Goal: Information Seeking & Learning: Learn about a topic

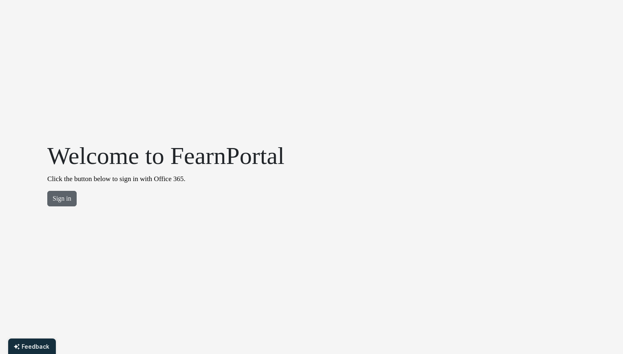
click at [59, 195] on button "Sign in" at bounding box center [61, 198] width 29 height 15
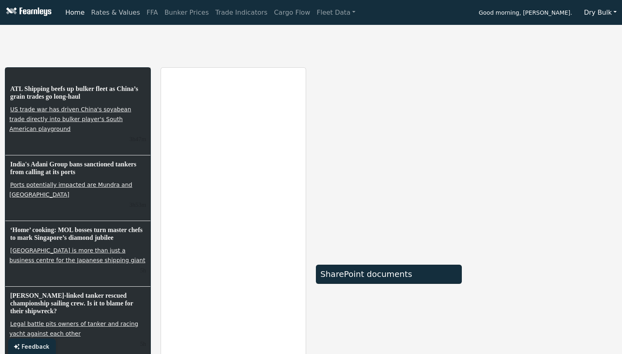
click at [110, 12] on link "Rates & Values" at bounding box center [115, 12] width 55 height 16
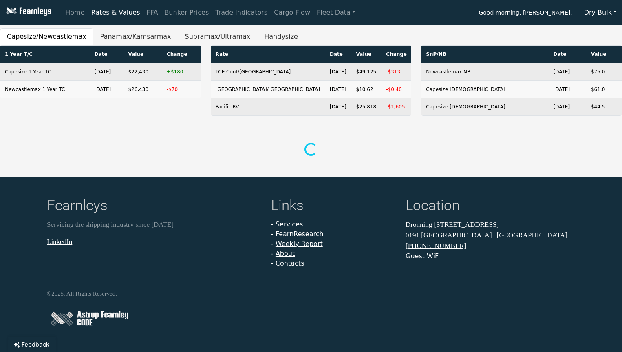
click at [590, 22] on nav "Home Rates & Values FFA Bunker Prices Trade Indicators Cargo Flow Fleet Data Go…" at bounding box center [311, 12] width 622 height 25
click at [595, 18] on button "Dry Bulk" at bounding box center [600, 12] width 43 height 15
click at [599, 60] on link "LPG" at bounding box center [612, 57] width 64 height 13
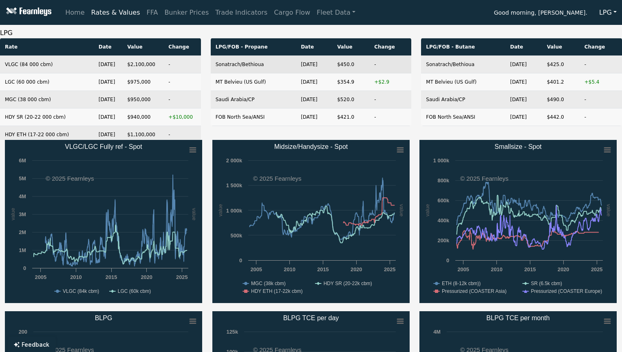
click at [263, 57] on td "Sonatrach/Bethioua" at bounding box center [253, 65] width 85 height 18
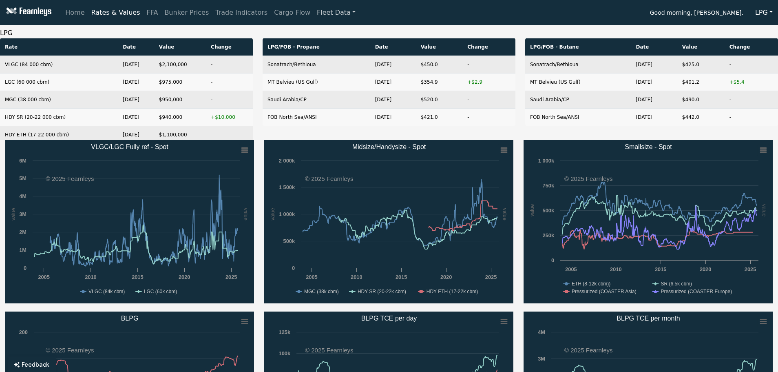
click at [189, 11] on link "Fleet Data" at bounding box center [336, 12] width 45 height 16
click at [79, 12] on link "Home" at bounding box center [75, 12] width 26 height 16
